Goal: Task Accomplishment & Management: Use online tool/utility

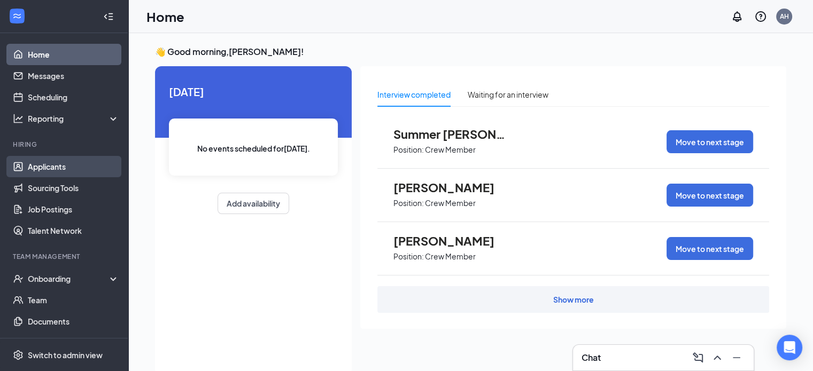
click at [58, 168] on link "Applicants" at bounding box center [73, 166] width 91 height 21
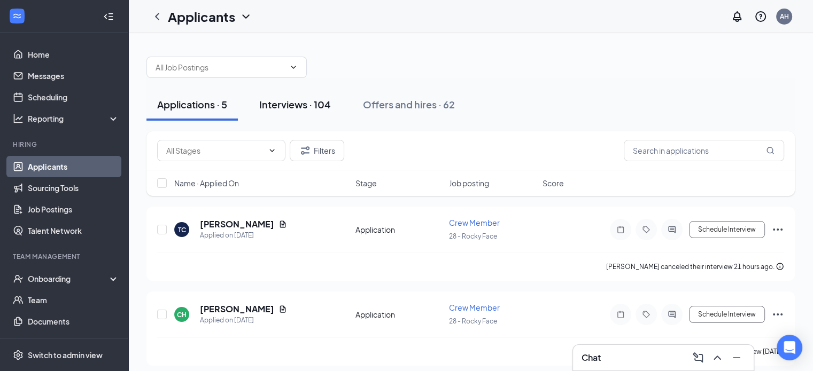
click at [307, 108] on div "Interviews · 104" at bounding box center [295, 104] width 72 height 13
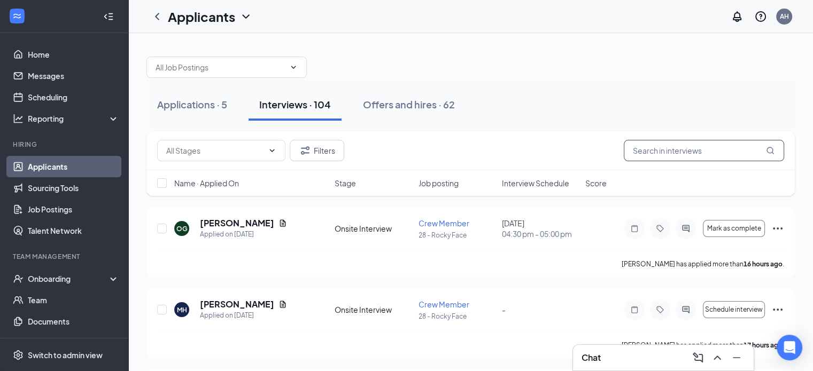
click at [683, 148] on input "text" at bounding box center [704, 150] width 160 height 21
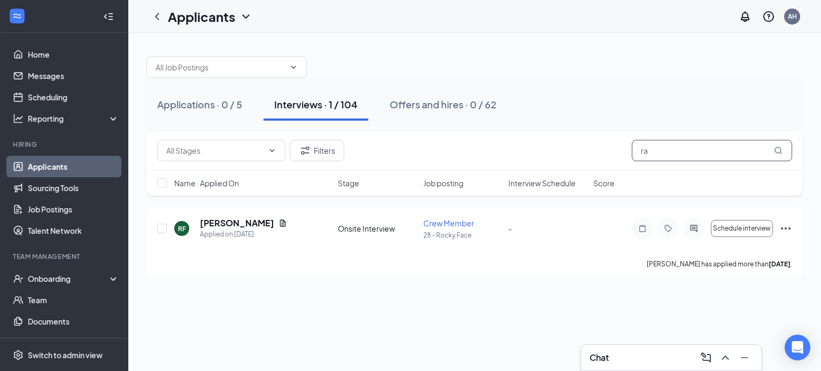
type input "r"
type input "[PERSON_NAME]"
click at [224, 224] on h5 "[PERSON_NAME]" at bounding box center [237, 223] width 74 height 12
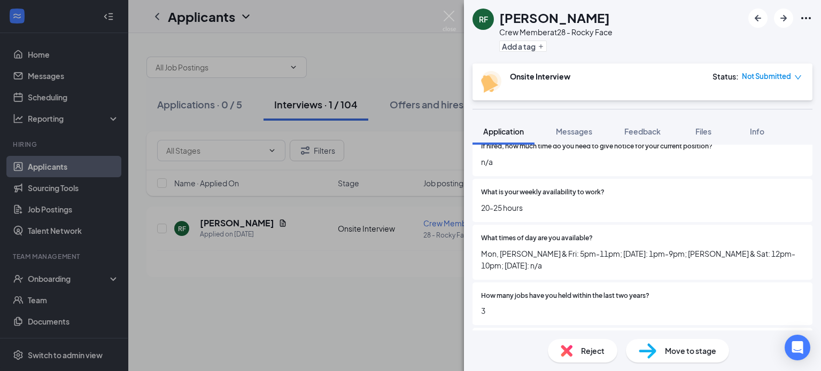
scroll to position [260, 0]
